Goal: Task Accomplishment & Management: Manage account settings

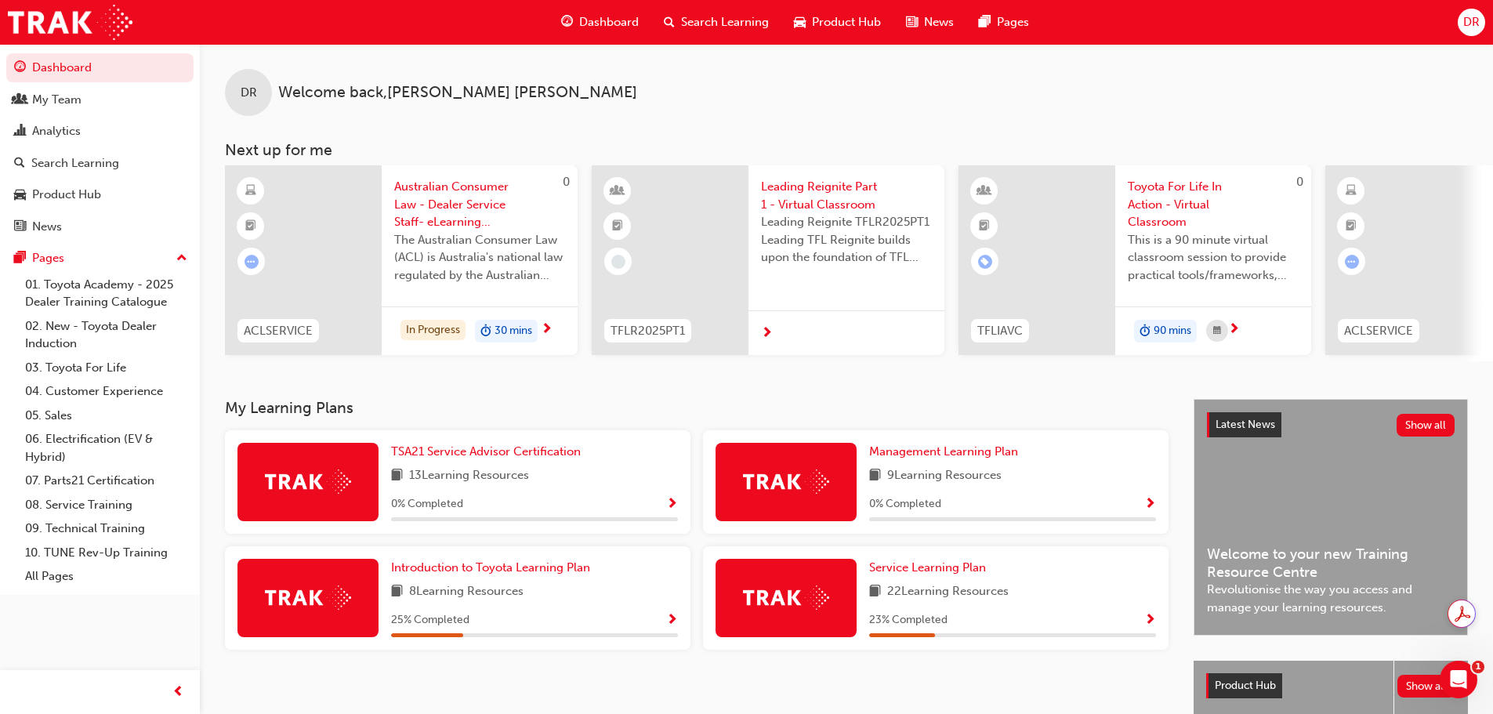
click at [744, 15] on span "Search Learning" at bounding box center [725, 22] width 88 height 18
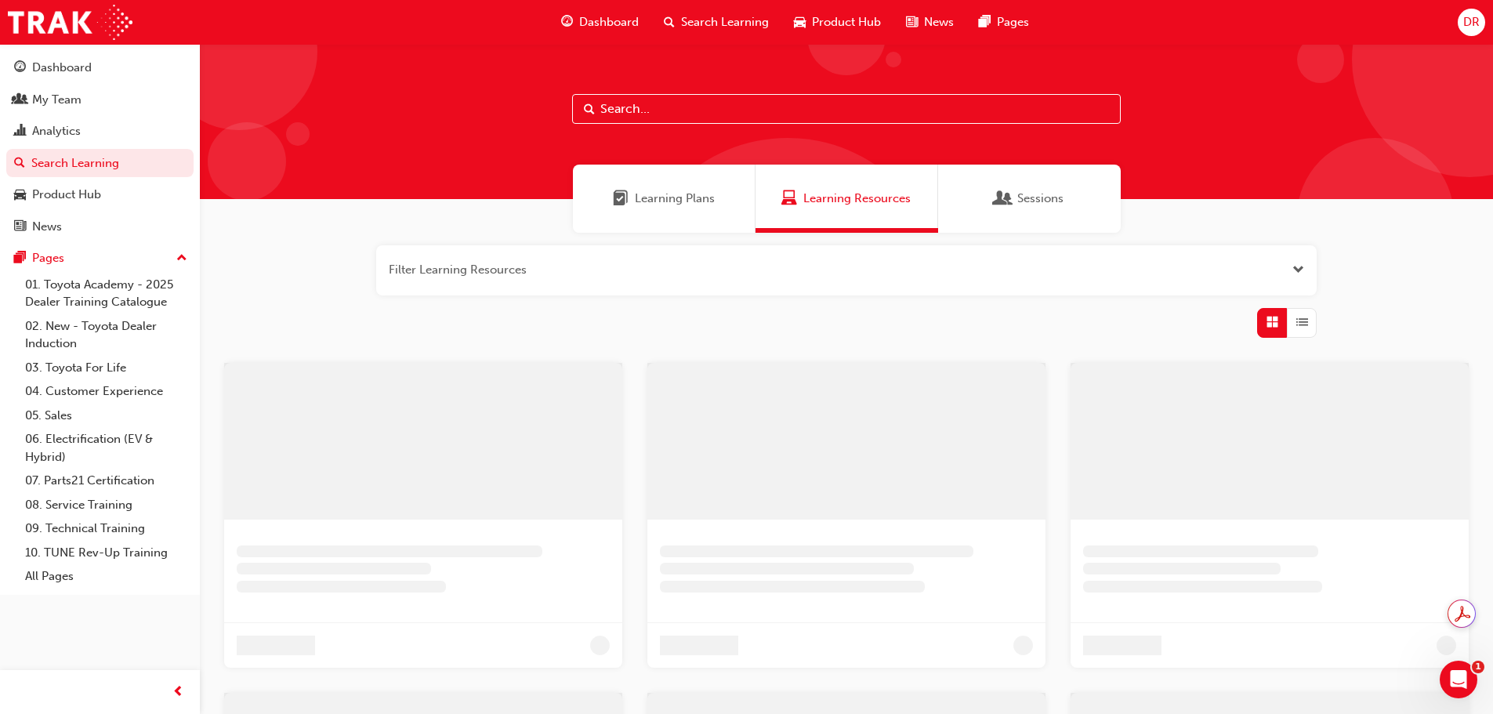
click at [677, 123] on input "text" at bounding box center [846, 109] width 549 height 30
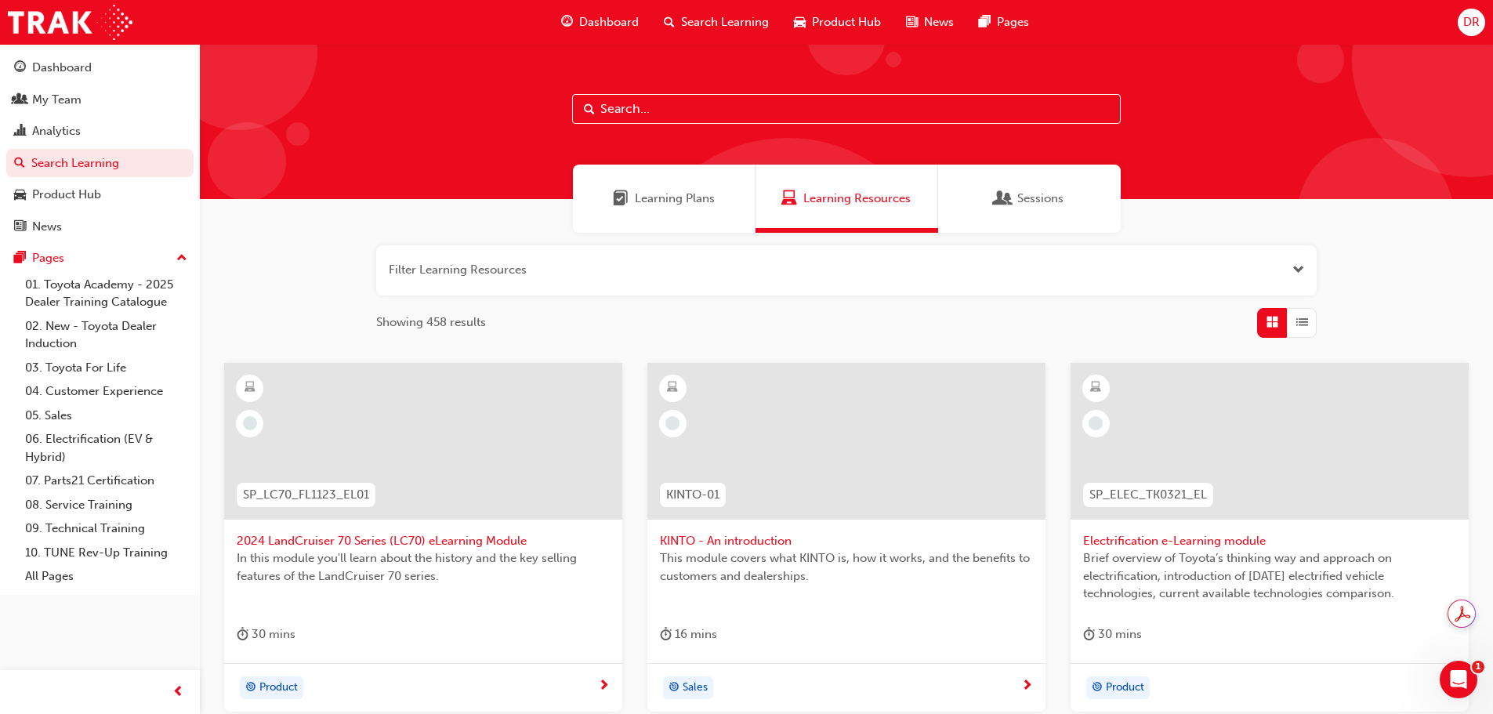
paste input "Fundamentals of Diagnosis course"
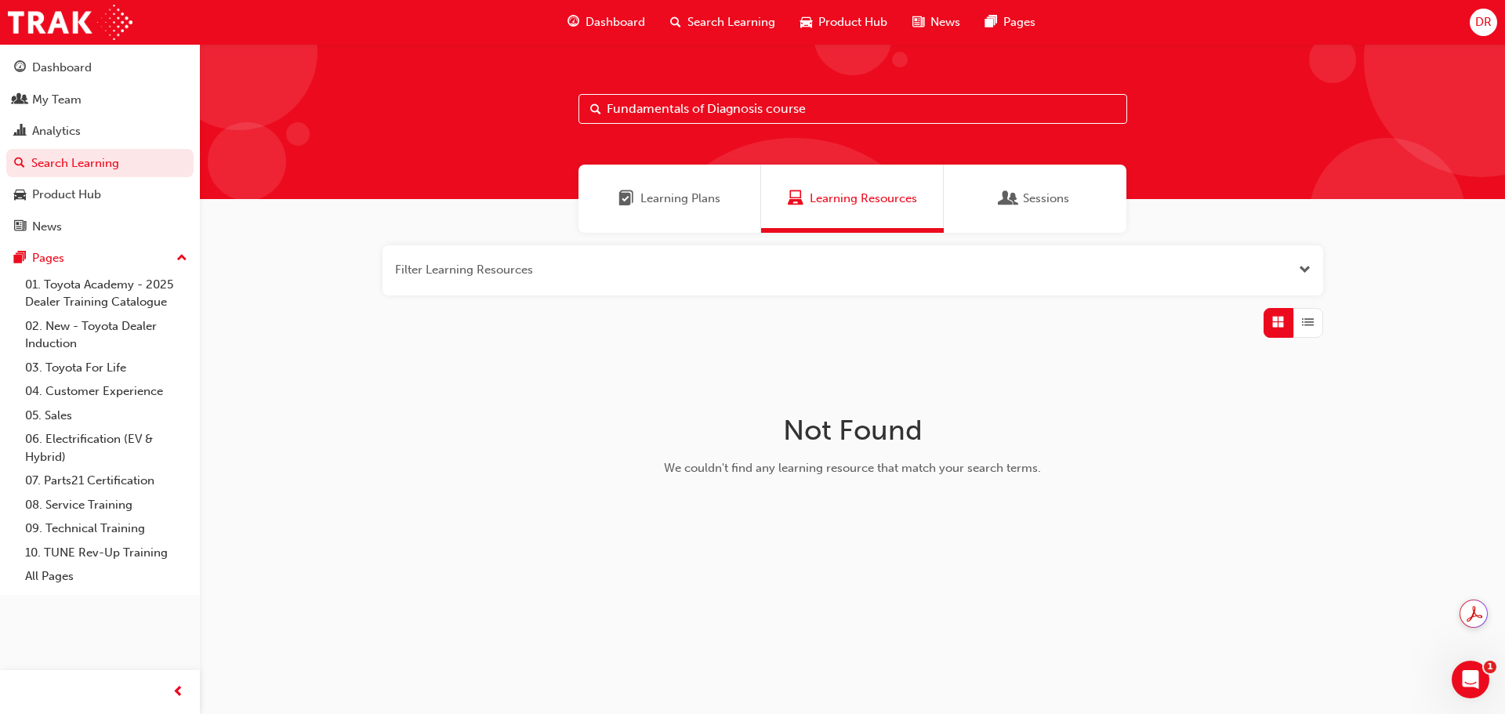
click at [879, 110] on input "Fundamentals of Diagnosis course" at bounding box center [853, 109] width 549 height 30
drag, startPoint x: 706, startPoint y: 106, endPoint x: 288, endPoint y: 110, distance: 417.1
click at [292, 111] on div "Fundamentals of Diagnosis" at bounding box center [852, 121] width 1305 height 155
type input "Diagnosis"
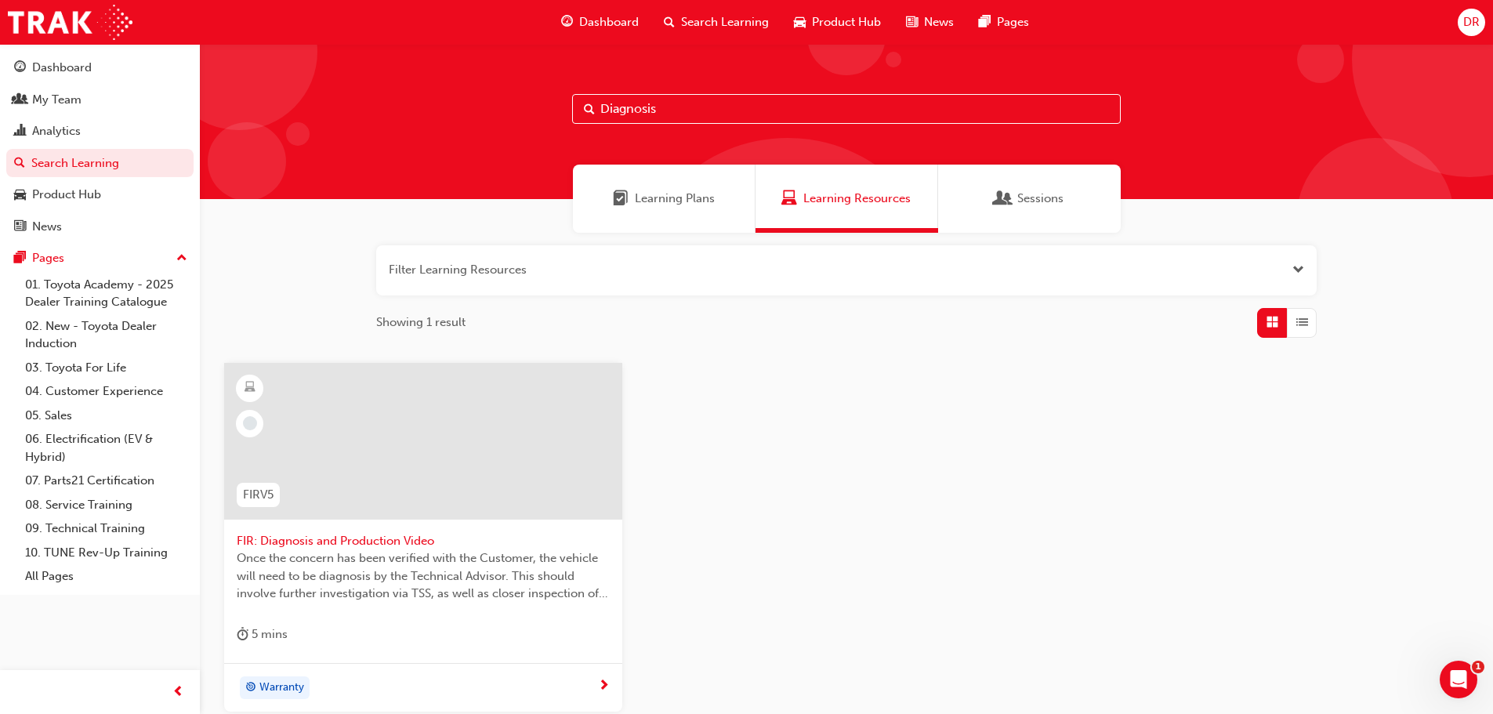
click at [662, 210] on div "Learning Plans" at bounding box center [664, 199] width 183 height 68
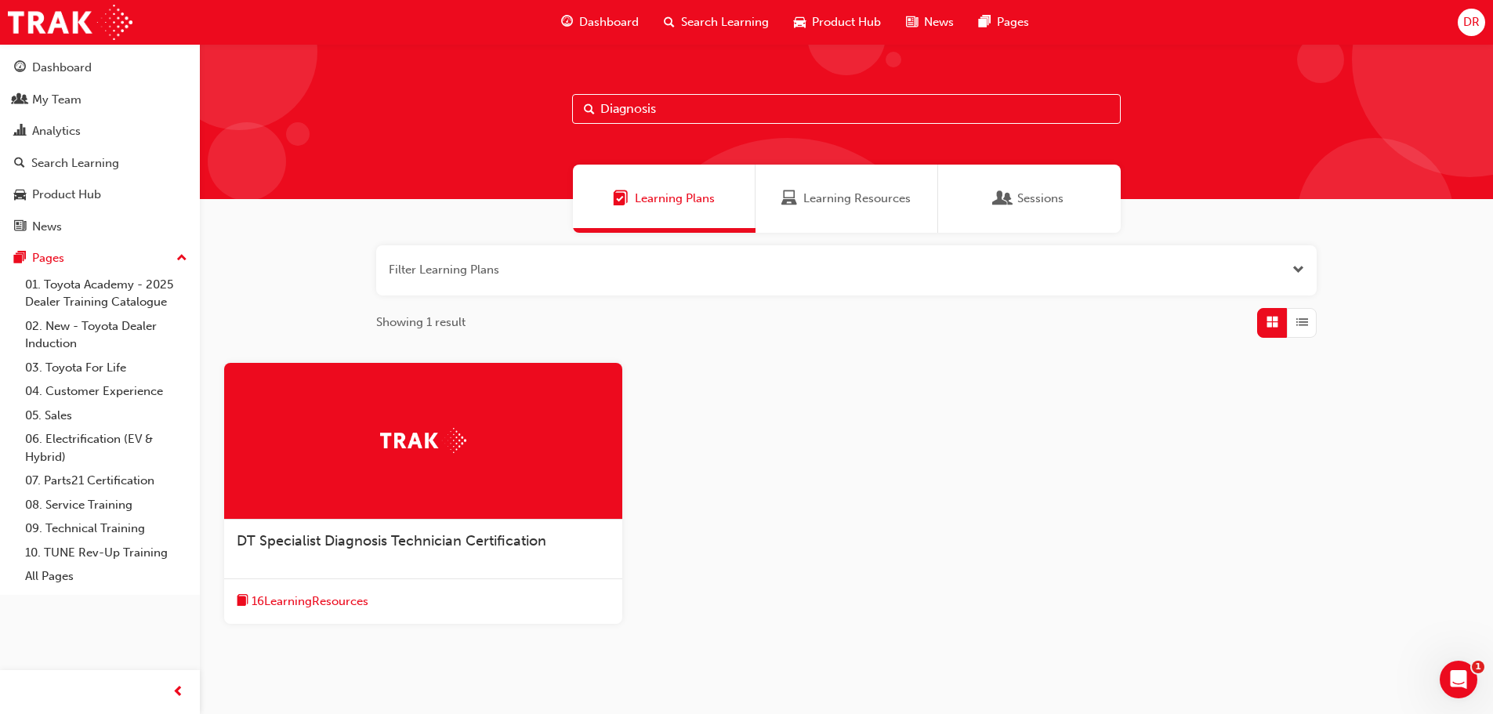
click at [1036, 207] on div "Sessions" at bounding box center [1029, 199] width 183 height 68
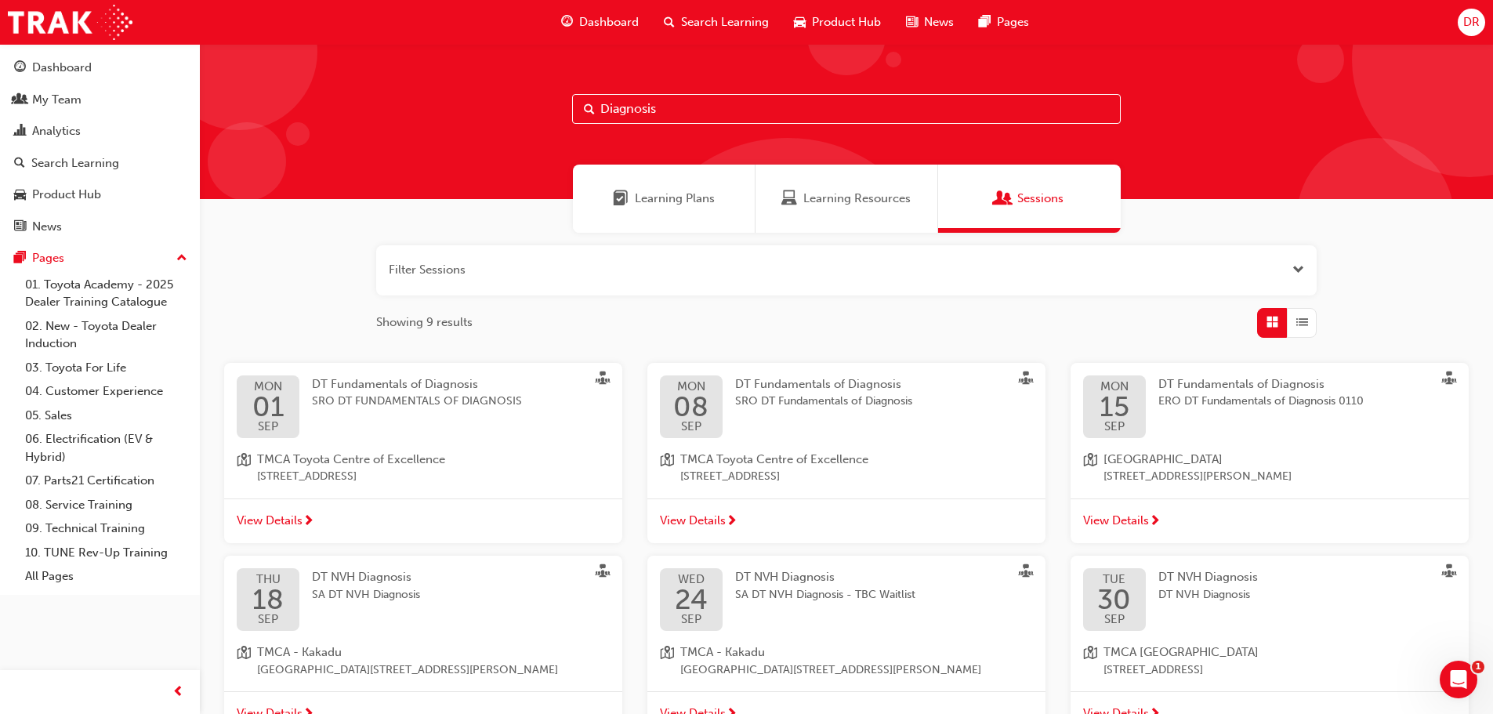
click at [395, 402] on span "SRO DT FUNDAMENTALS OF DIAGNOSIS" at bounding box center [417, 402] width 210 height 18
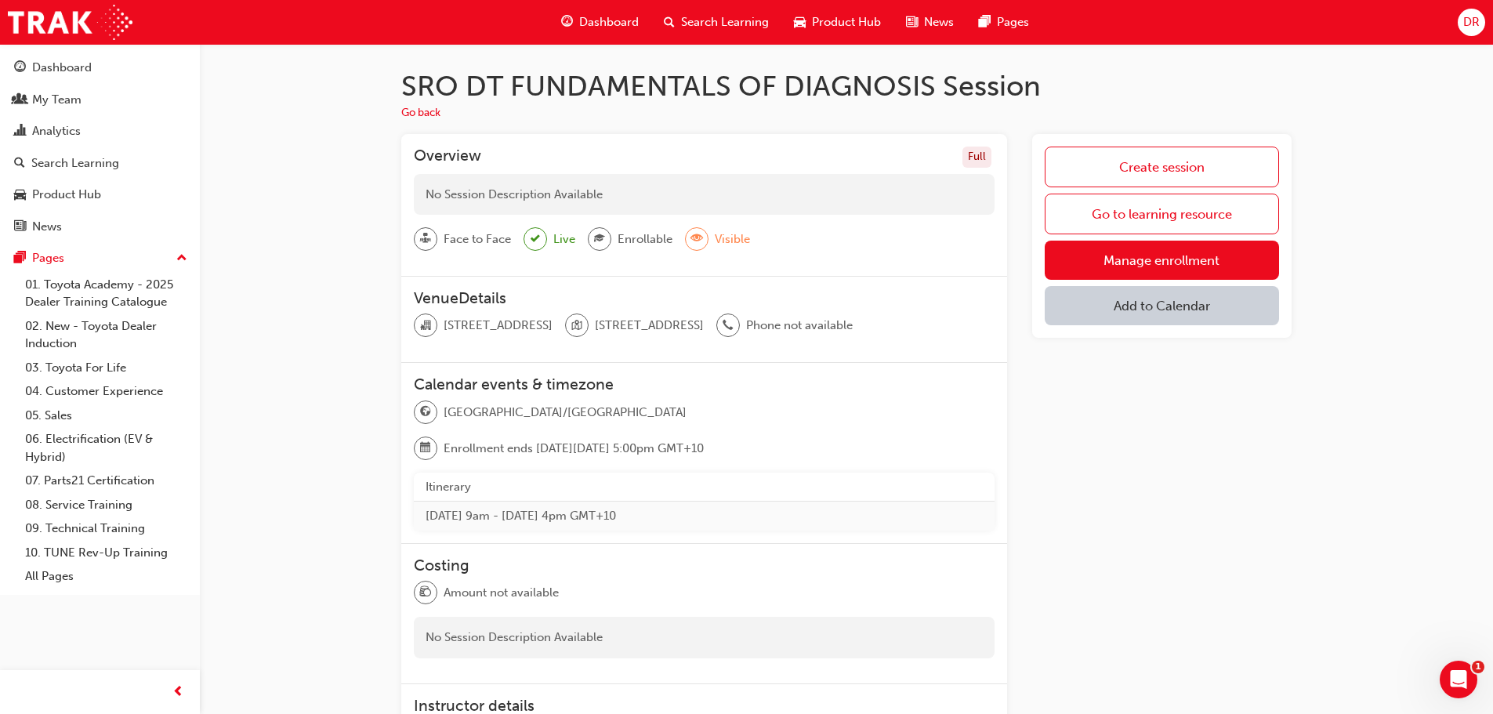
click at [426, 241] on span "sessionType_FACE_TO_FACE-icon" at bounding box center [425, 239] width 11 height 20
click at [424, 107] on button "Go back" at bounding box center [420, 113] width 39 height 18
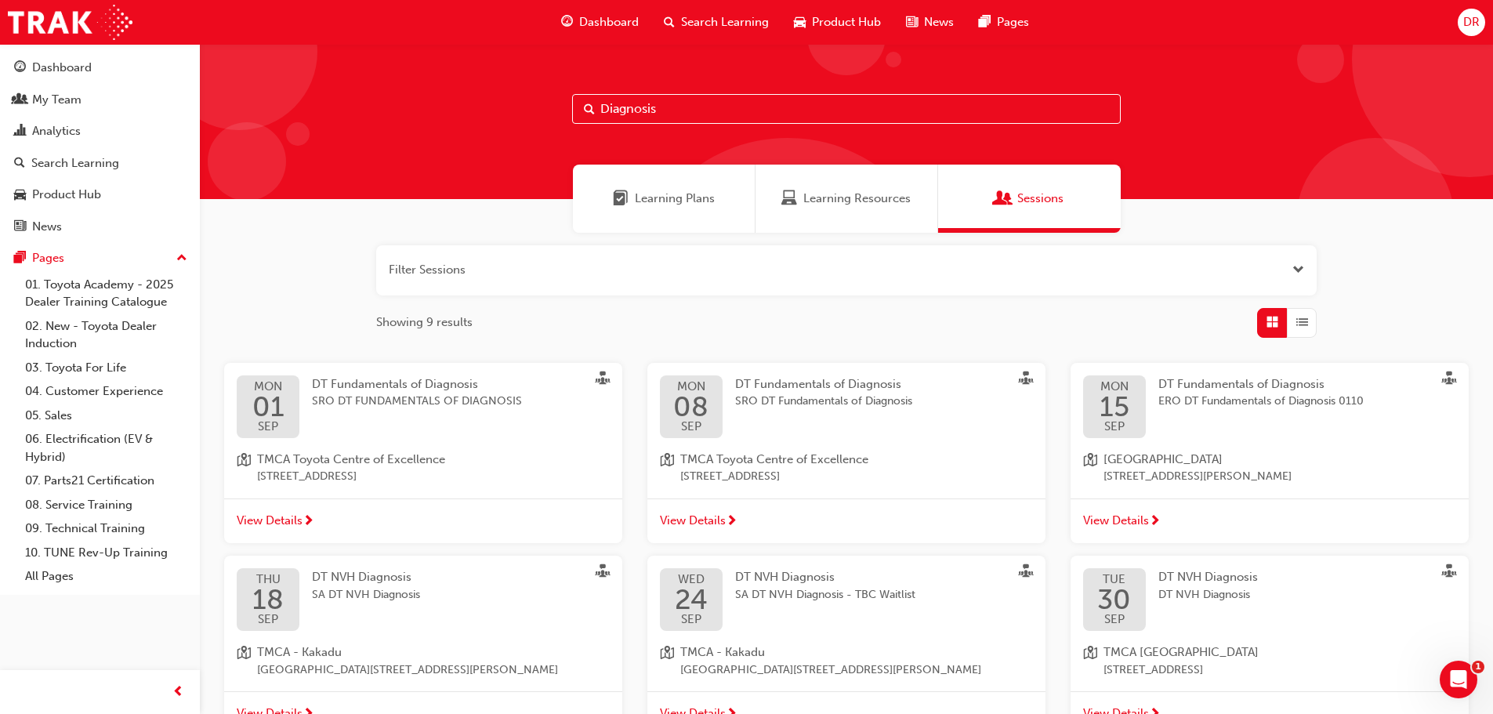
click at [1199, 396] on span "ERO DT Fundamentals of Diagnosis 0110" at bounding box center [1261, 402] width 205 height 18
drag, startPoint x: 663, startPoint y: 107, endPoint x: 548, endPoint y: 108, distance: 115.2
click at [548, 108] on div "Diagnosis" at bounding box center [847, 121] width 1294 height 155
paste input "Advanced body electrical and Auto A/C"
type input "Advanced body electrical and Auto A/C"
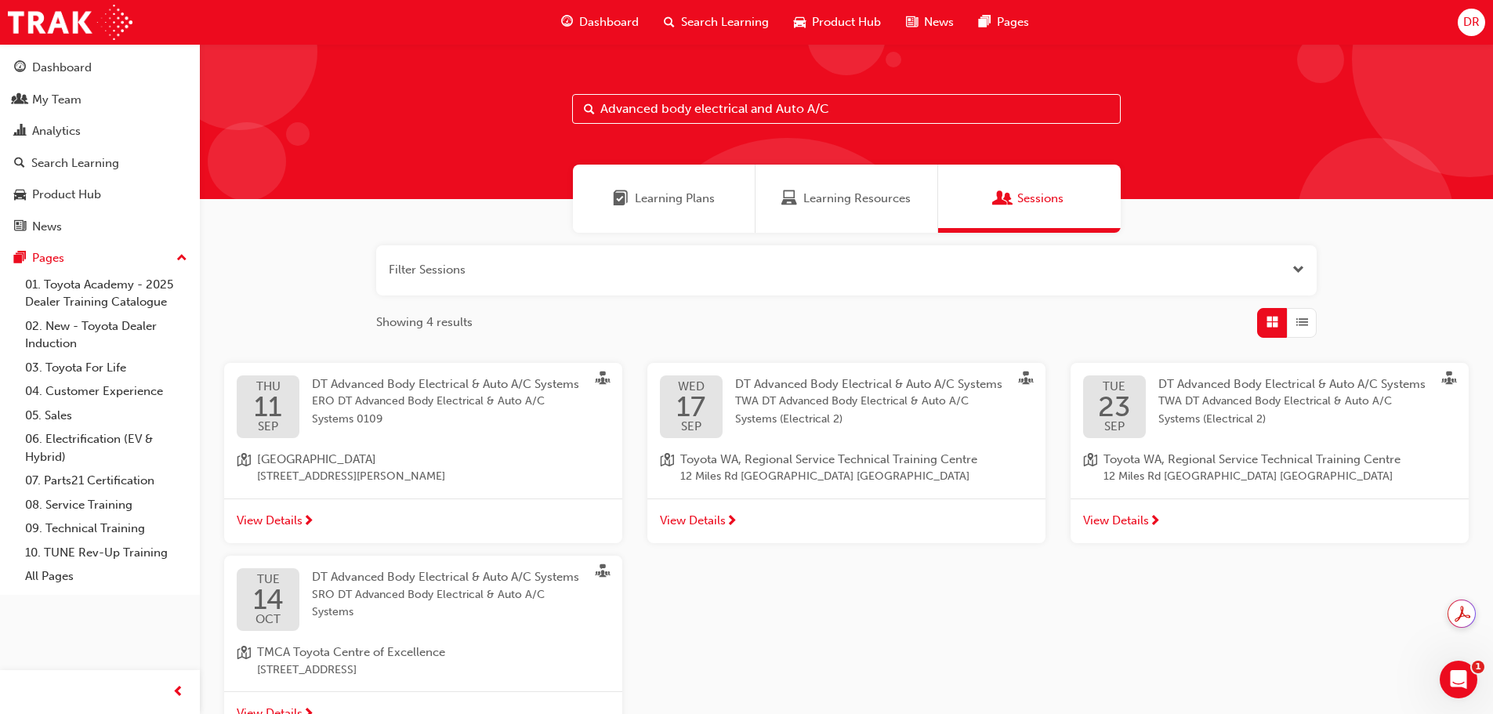
click at [395, 397] on span "ERO DT Advanced Body Electrical & Auto A/C Systems 0109" at bounding box center [448, 410] width 273 height 35
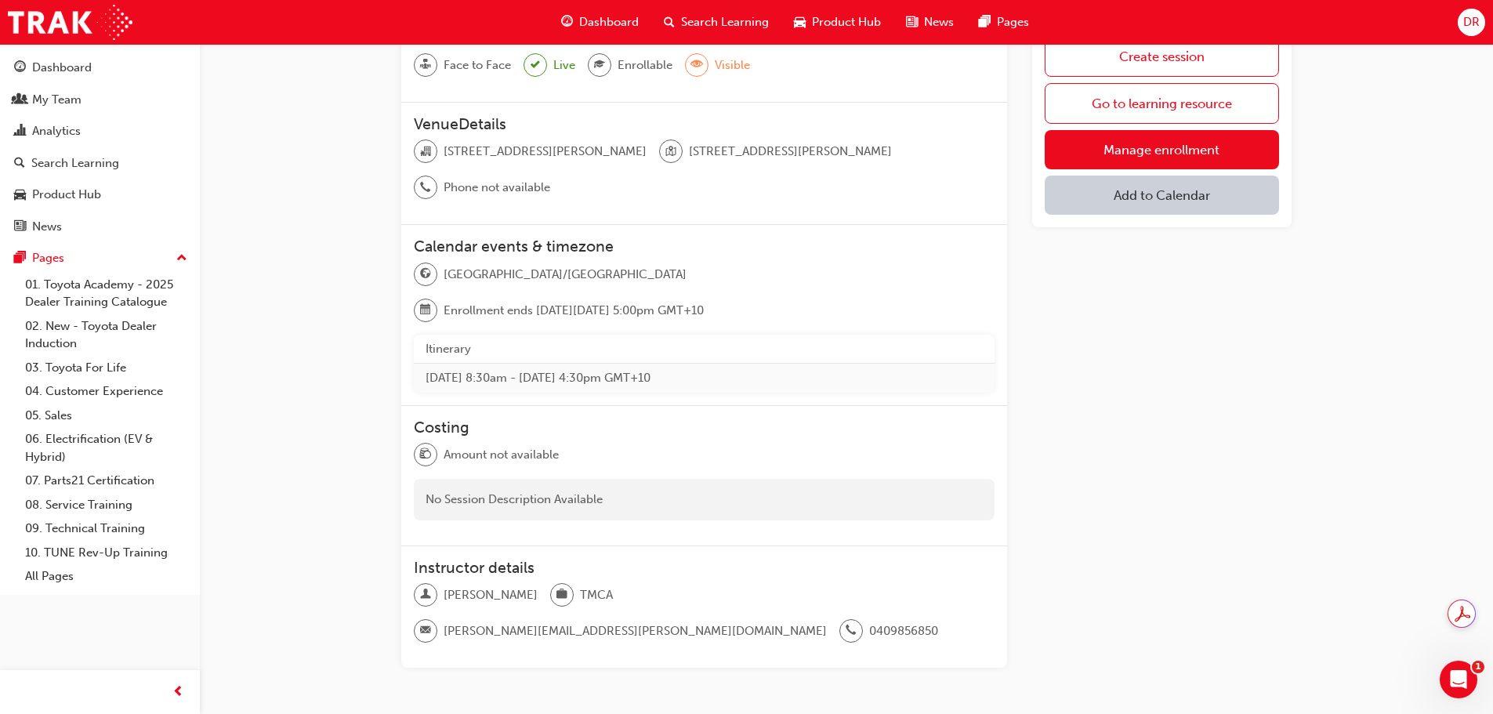
scroll to position [176, 0]
click at [431, 299] on span "calendar-icon" at bounding box center [425, 309] width 11 height 20
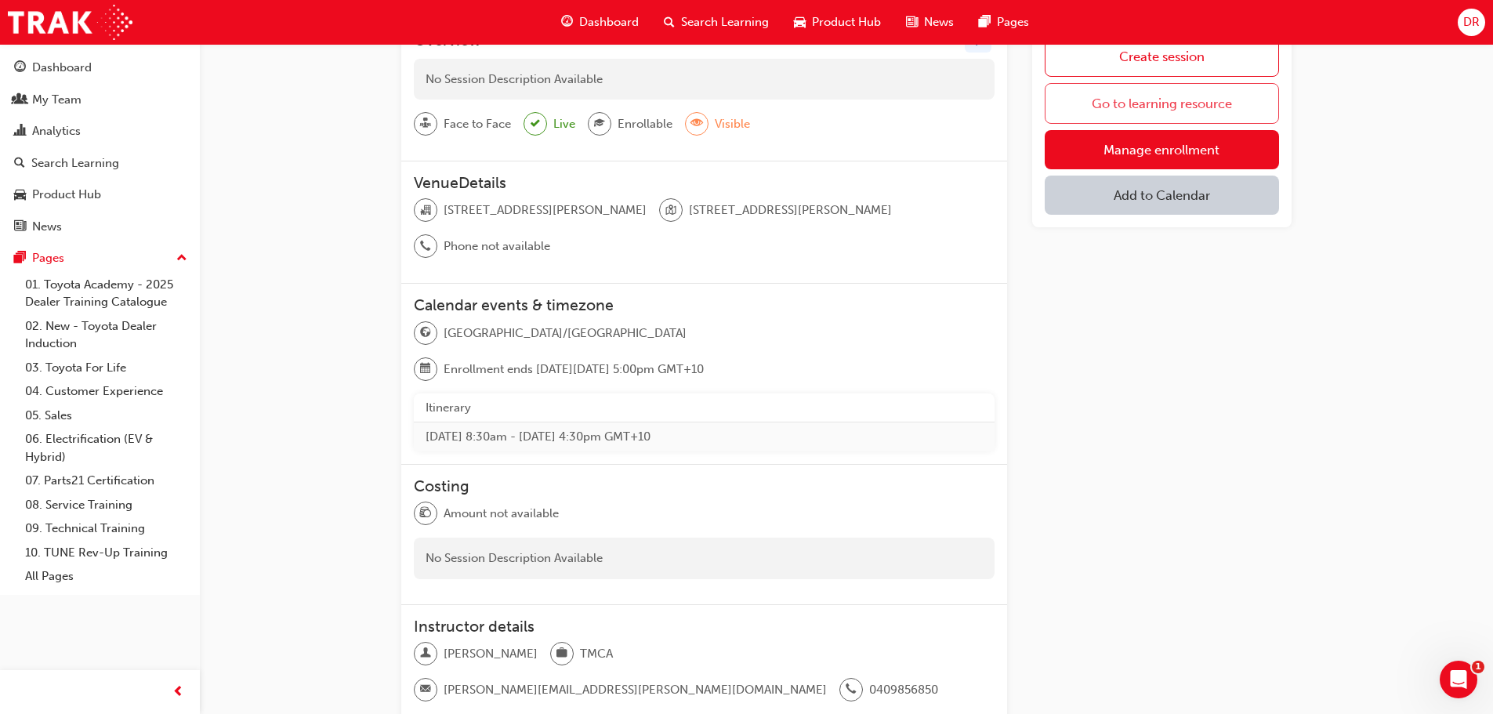
scroll to position [0, 0]
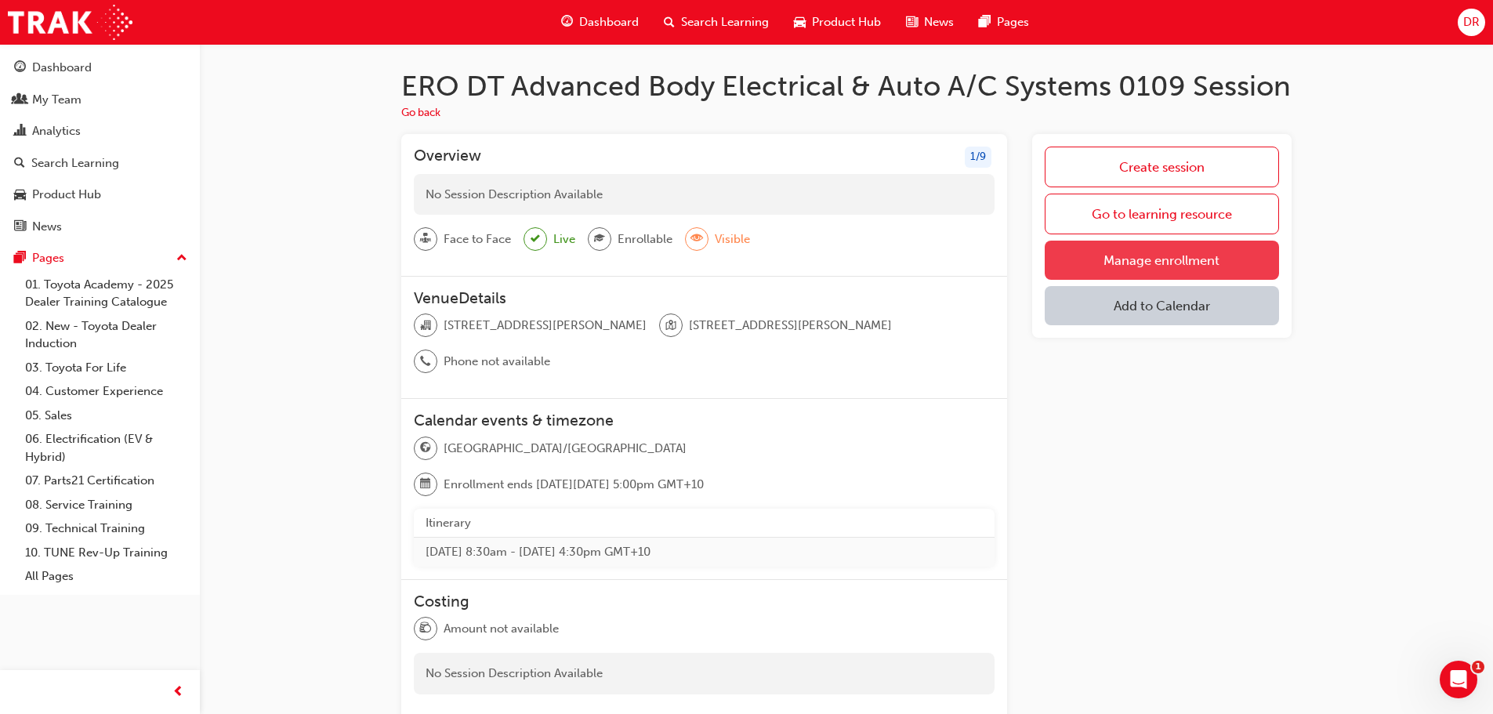
click at [1141, 260] on link "Manage enrollment" at bounding box center [1162, 260] width 234 height 39
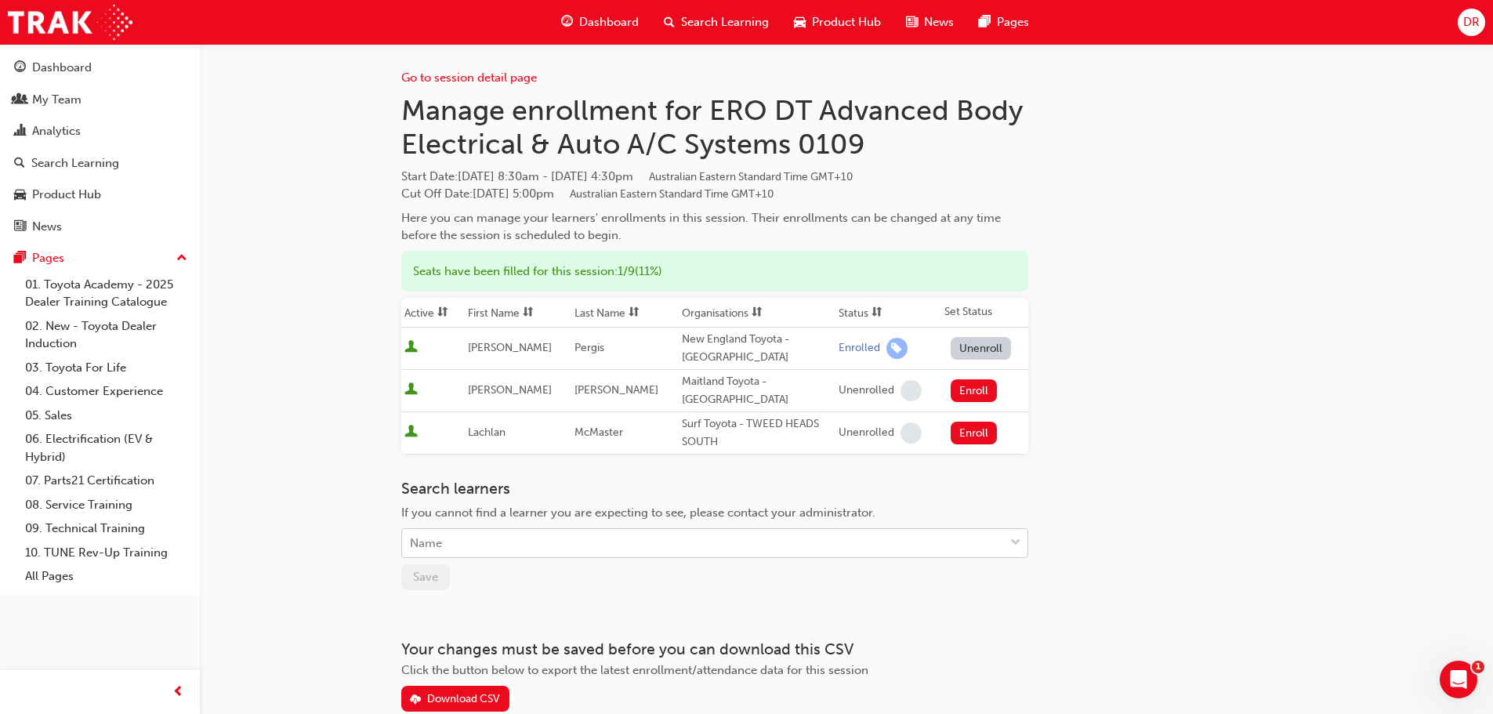
click at [482, 533] on div "Name" at bounding box center [703, 543] width 602 height 27
type input "[PERSON_NAME]"
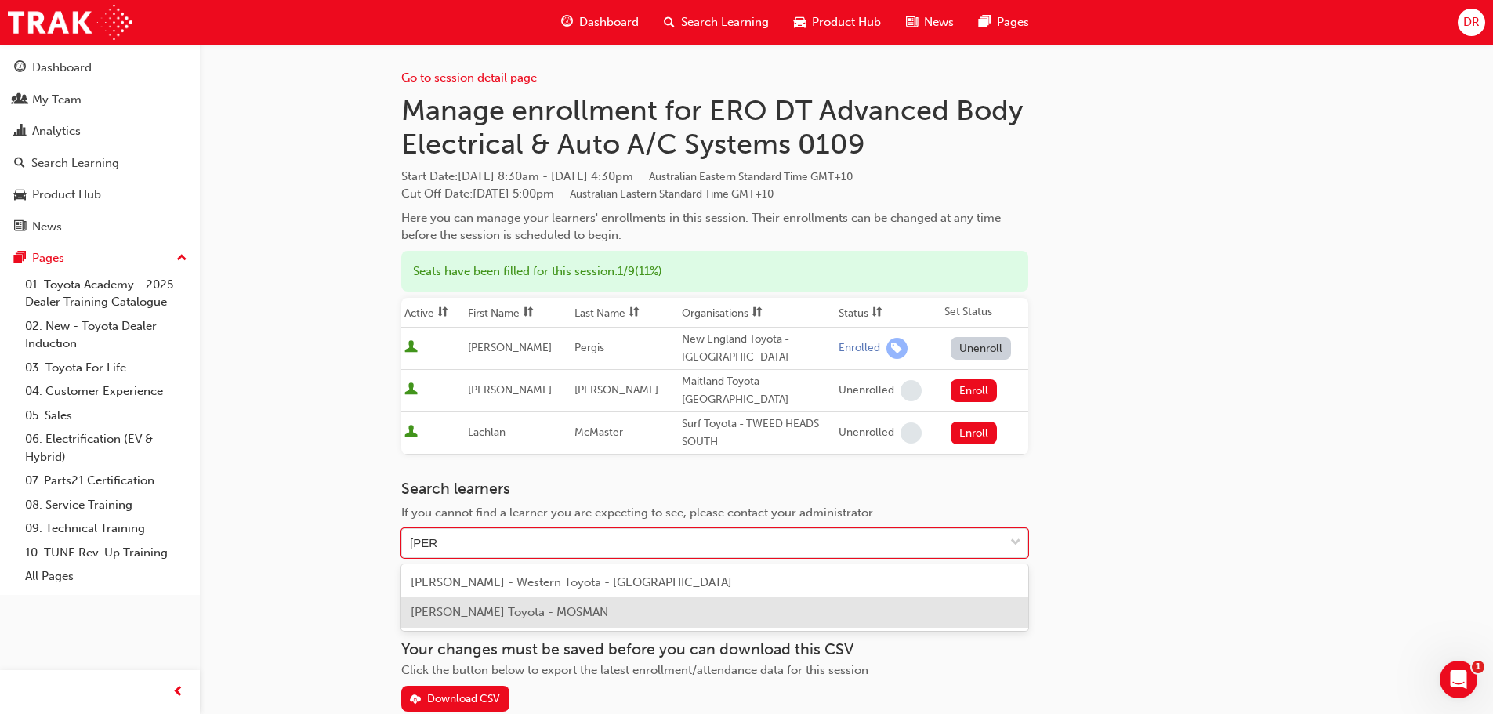
click at [539, 608] on span "[PERSON_NAME] Toyota - MOSMAN" at bounding box center [510, 612] width 198 height 14
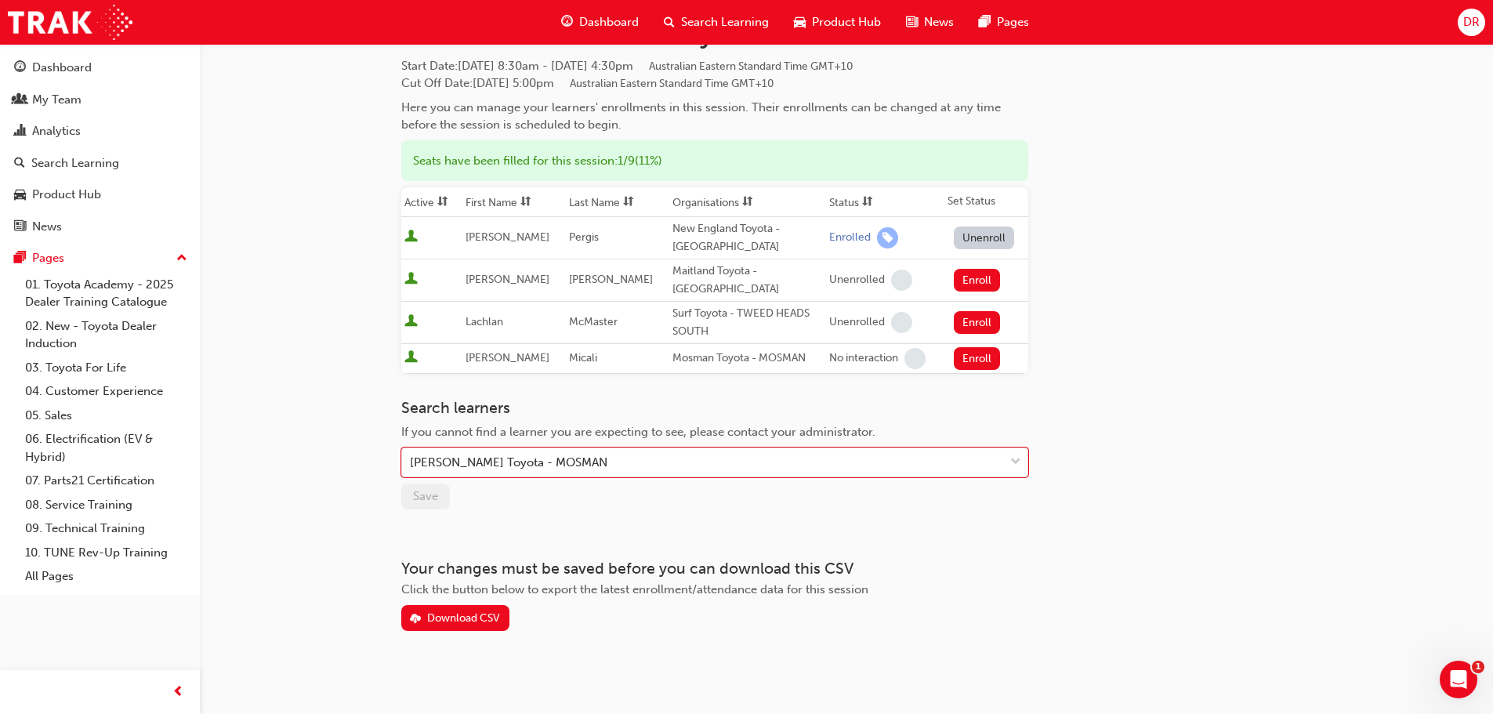
scroll to position [117, 0]
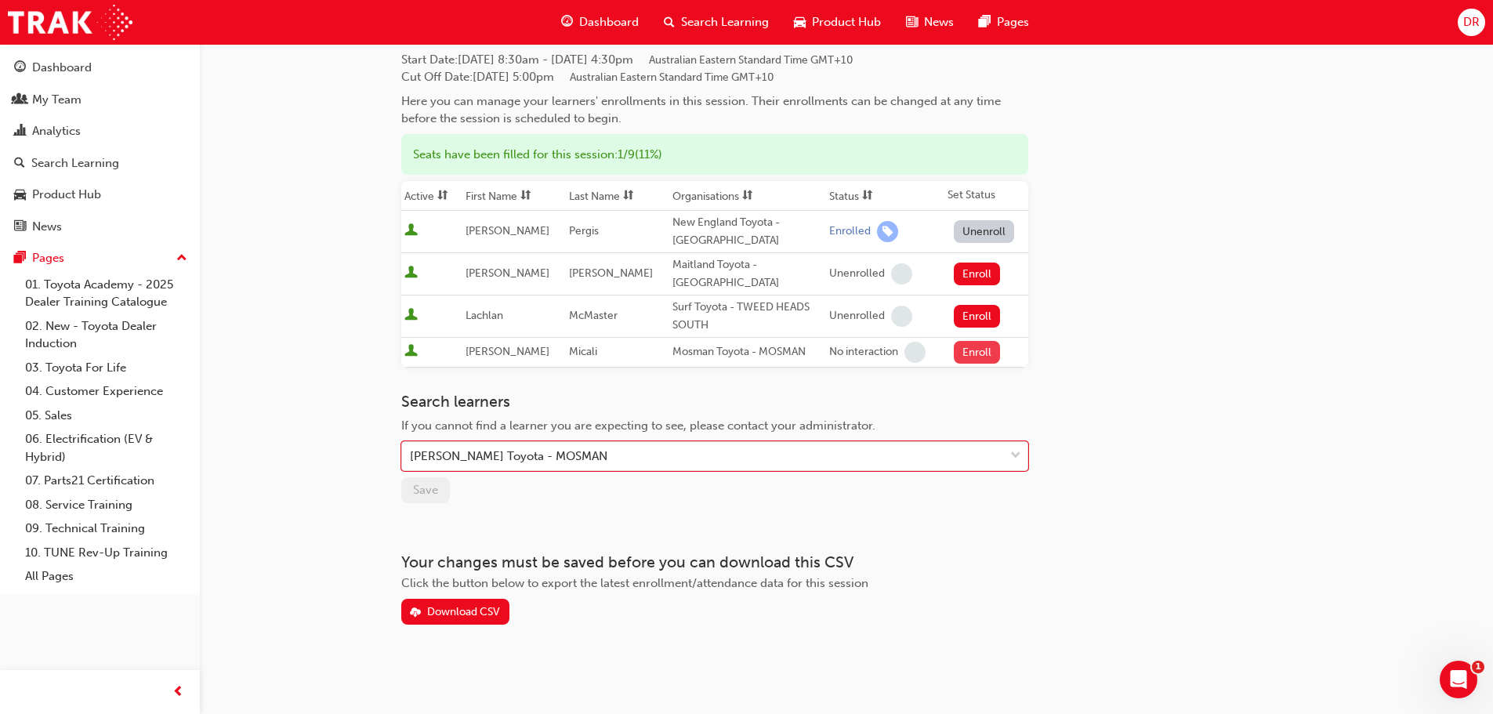
click at [967, 350] on button "Enroll" at bounding box center [977, 352] width 47 height 23
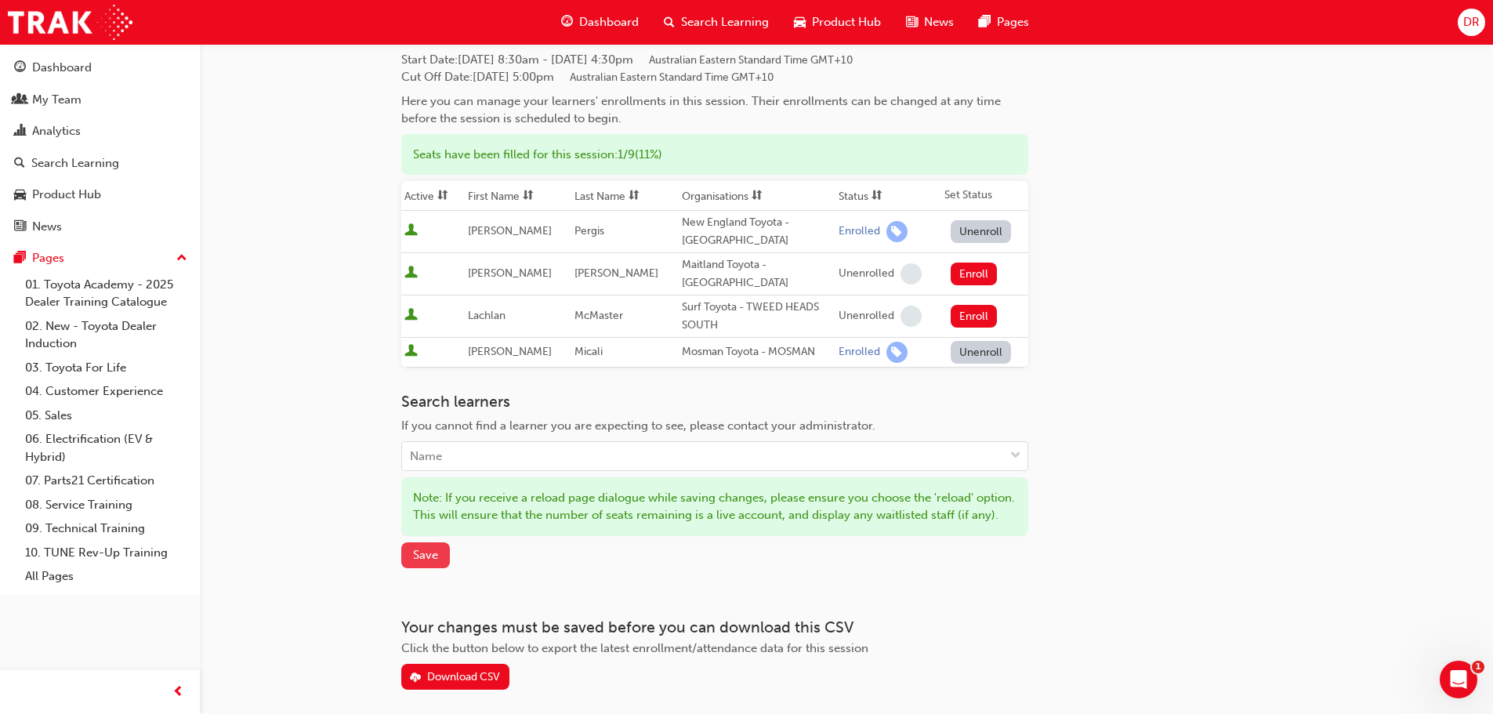
click at [423, 562] on span "Save" at bounding box center [425, 555] width 25 height 14
